Goal: Check status: Check status

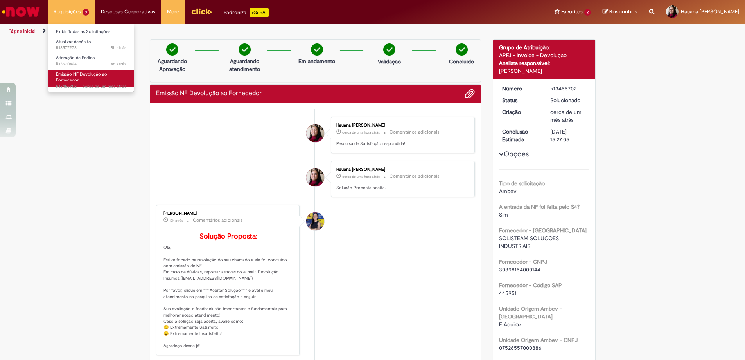
click at [71, 80] on span "Emissão NF Devolução ao Fornecedor" at bounding box center [81, 77] width 51 height 12
click at [63, 10] on li "Requisições 3 Exibir Todas as Solicitações Atualizar depósito 18h atrás 18 hora…" at bounding box center [71, 11] width 47 height 23
click at [83, 78] on link "Emissão NF Devolução ao Fornecedor cerca de um mês atrás cerca de um mês atrás …" at bounding box center [91, 78] width 86 height 17
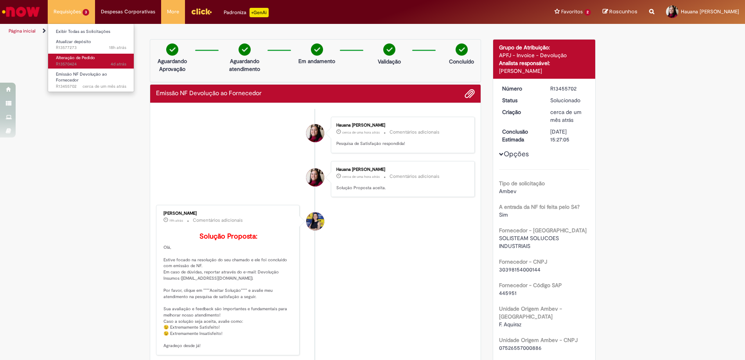
click at [89, 61] on span "4d atrás 4 dias atrás R13570424" at bounding box center [91, 64] width 70 height 6
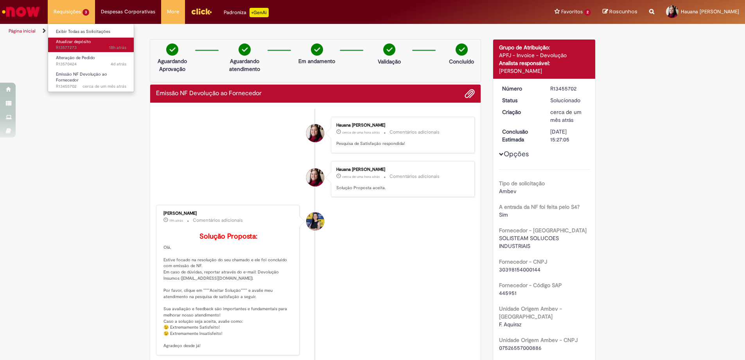
click at [82, 48] on span "18h atrás 18 horas atrás R13577273" at bounding box center [91, 48] width 70 height 6
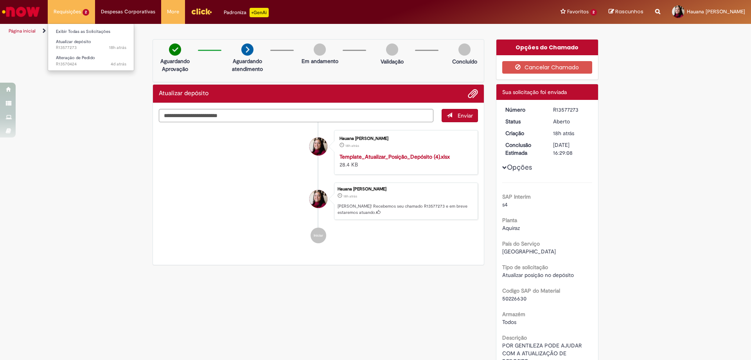
click at [77, 21] on li "Requisições 2 Exibir Todas as Solicitações Atualizar depósito 18h atrás 18 hora…" at bounding box center [71, 11] width 47 height 23
click at [91, 48] on span "18h atrás 18 horas atrás R13577273" at bounding box center [91, 48] width 70 height 6
click at [77, 59] on span "Alteração de Pedido" at bounding box center [75, 58] width 39 height 6
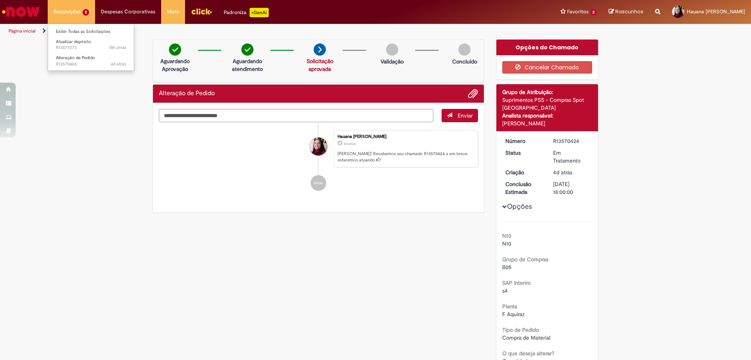
click at [53, 16] on li "Requisições 2 Exibir Todas as Solicitações Atualizar depósito 18h atrás 18 hora…" at bounding box center [71, 11] width 47 height 23
drag, startPoint x: 80, startPoint y: 11, endPoint x: 82, endPoint y: 32, distance: 21.6
click at [80, 11] on li "Requisições 2 Exibir Todas as Solicitações Atualizar depósito 18h atrás 18 hora…" at bounding box center [71, 11] width 47 height 23
click at [73, 57] on span "Alteração de Pedido" at bounding box center [75, 58] width 39 height 6
click at [63, 9] on li "Requisições 2 Exibir Todas as Solicitações Atualizar depósito 19h atrás 19 hora…" at bounding box center [71, 11] width 47 height 23
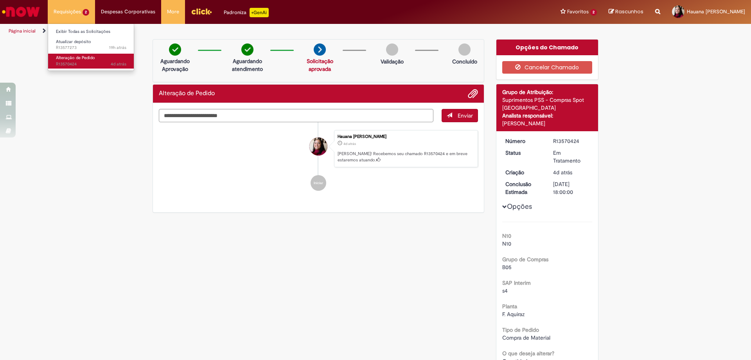
click at [67, 59] on span "Alteração de Pedido" at bounding box center [75, 58] width 39 height 6
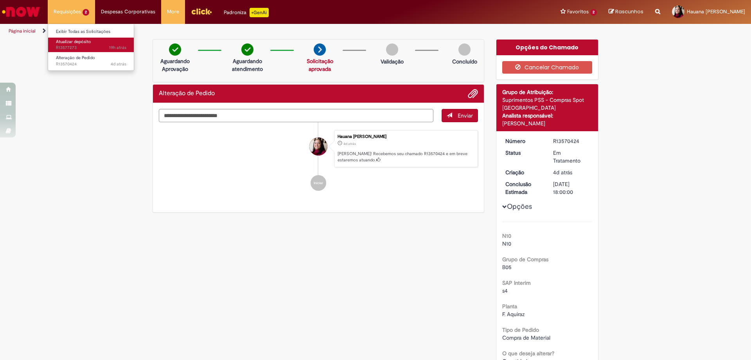
click at [78, 40] on span "Atualizar depósito" at bounding box center [73, 42] width 35 height 6
